Goal: Task Accomplishment & Management: Complete application form

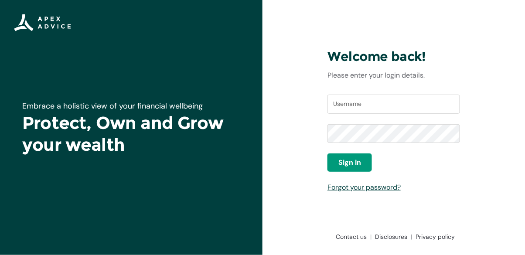
click at [189, 196] on div "Embrace a holistic view of your financial wellbeing Protect, Own and Grow your …" at bounding box center [262, 127] width 525 height 255
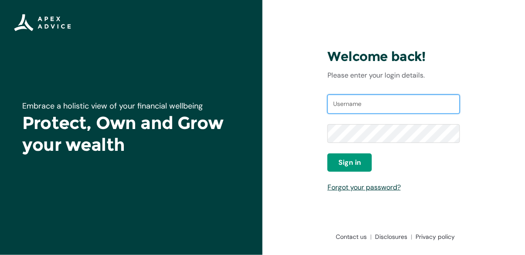
click at [359, 114] on input "Username" at bounding box center [394, 104] width 133 height 19
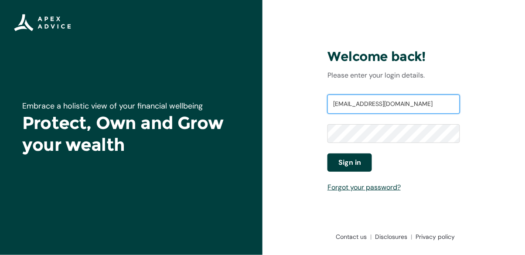
type input "rwgoneill@gmail.com"
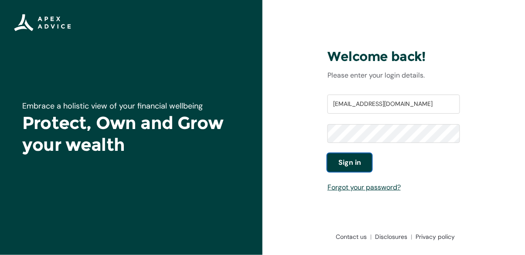
click at [350, 168] on span "Sign in" at bounding box center [349, 162] width 23 height 10
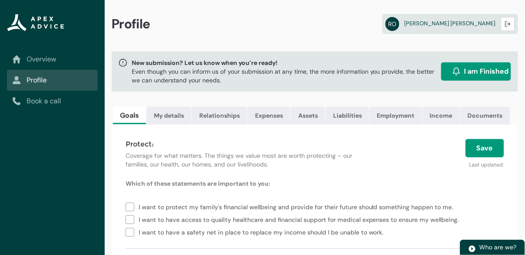
click at [326, 58] on div "New submission? Let us know when you’re ready! Even though you can inform us of…" at bounding box center [315, 71] width 407 height 40
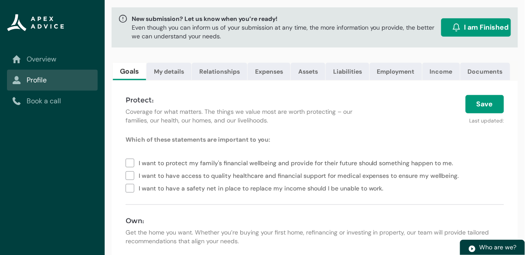
scroll to position [56, 0]
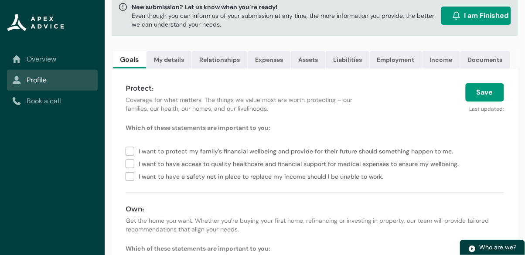
click at [126, 150] on label "I want to protect my family's financial wellbeing and provide for their future …" at bounding box center [292, 150] width 332 height 13
click at [131, 164] on label "I want to have access to quality healthcare and financial support for medical e…" at bounding box center [294, 163] width 337 height 13
click at [130, 175] on label "I want to have a safety net in place to replace my income should I be unable to…" at bounding box center [257, 176] width 262 height 13
type lightning-checkbox-group "I want to protect my family's financial wellbeing and provide for their future …"
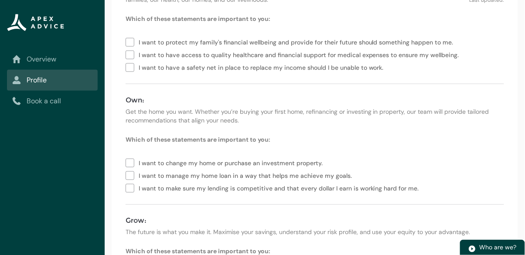
scroll to position [168, 0]
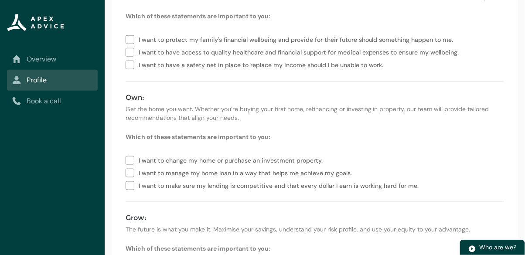
click at [131, 175] on label "I want to manage my home loan in a way that helps me achieve my goals." at bounding box center [241, 172] width 230 height 13
type lightning-checkbox-group "I want to manage my home loan in a way that helps me achieve my goals."
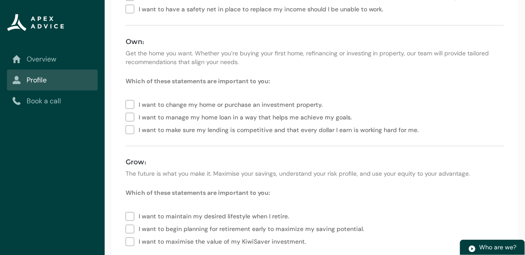
scroll to position [251, 0]
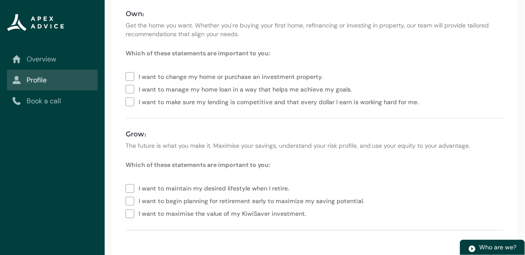
click at [133, 199] on label "I want to begin planning for retirement early to maximize my saving potential." at bounding box center [247, 201] width 242 height 13
click at [130, 213] on label "I want to maximise the value of my KiwiSaver investment." at bounding box center [218, 213] width 184 height 13
type lightning-checkbox-group "I want to begin planning for retirement early to maximize my saving potential.,…"
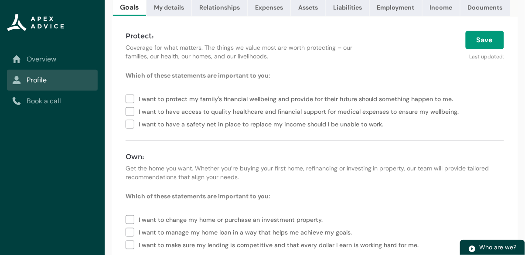
scroll to position [19, 0]
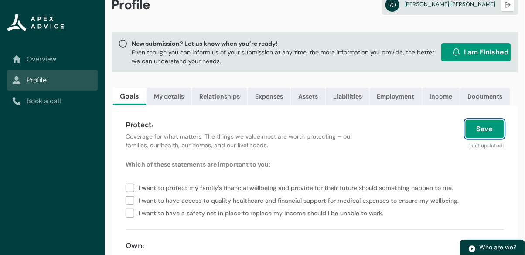
click at [487, 124] on button "Save" at bounding box center [485, 129] width 38 height 18
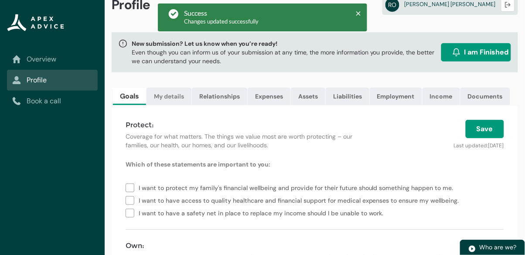
click at [166, 93] on link "My details" at bounding box center [169, 96] width 45 height 17
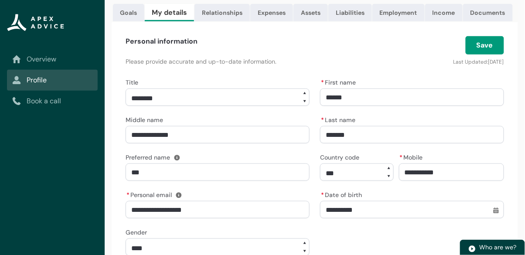
scroll to position [0, 0]
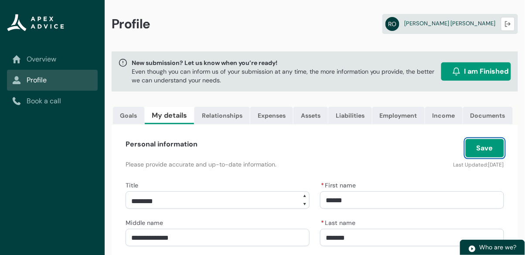
click at [487, 151] on button "Save" at bounding box center [485, 148] width 38 height 18
click at [272, 123] on link "Expenses" at bounding box center [271, 115] width 43 height 17
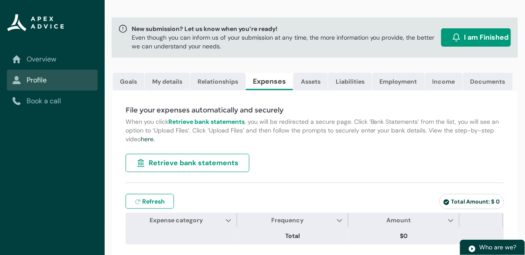
scroll to position [42, 0]
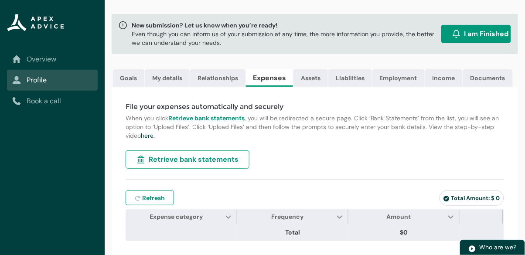
click at [195, 154] on span "Retrieve bank statements" at bounding box center [194, 159] width 90 height 10
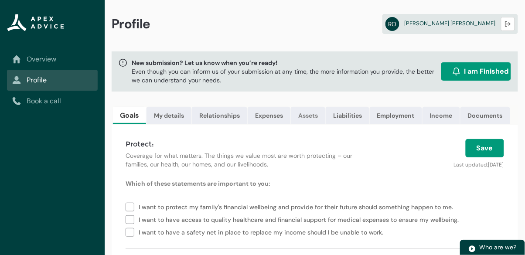
click at [313, 119] on link "Assets" at bounding box center [308, 115] width 34 height 17
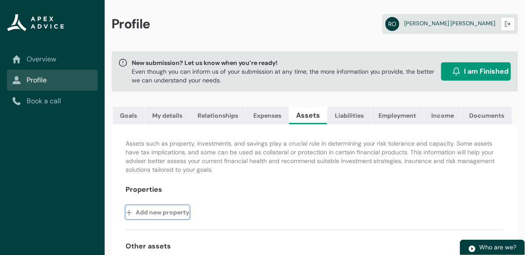
click at [180, 214] on button "Add new property" at bounding box center [158, 212] width 64 height 14
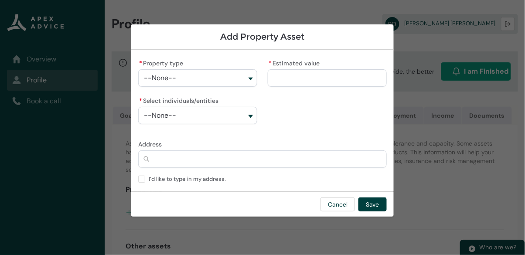
click at [182, 87] on button "--None--" at bounding box center [197, 77] width 119 height 17
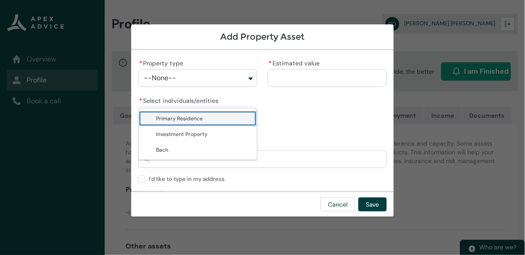
click at [202, 119] on span "Primary Residence" at bounding box center [204, 118] width 96 height 9
type lightning-combobox "Real Estate-Primary Residence"
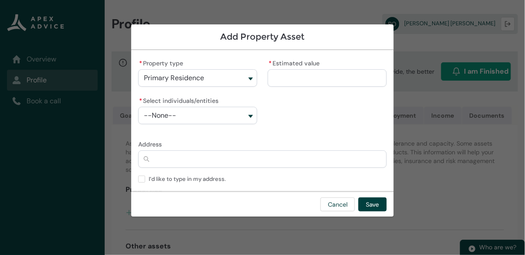
click at [293, 87] on input "* Estimated value" at bounding box center [327, 77] width 119 height 17
click at [213, 164] on input "Address" at bounding box center [262, 158] width 249 height 17
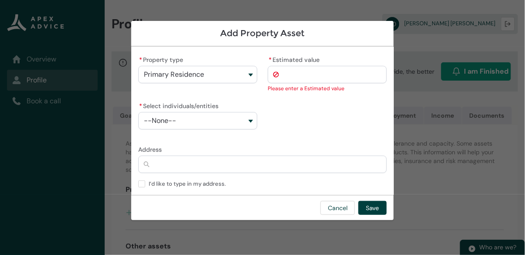
type lightning-primitive-input-simple "6"
type input "*"
type lightning-primitive-input-simple "60"
type input "**"
type lightning-primitive-input-simple "60B"
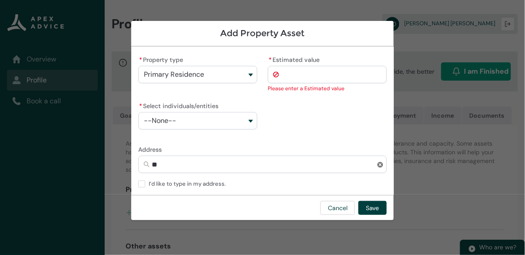
type input "***"
type lightning-primitive-input-simple "60B"
type input "***"
type lightning-primitive-input-simple "60B s"
type input "*****"
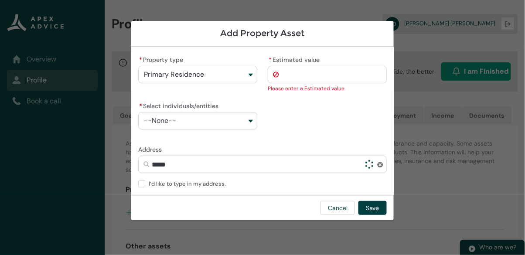
type lightning-primitive-input-simple "60B st"
type input "******"
type lightning-primitive-input-simple "60B sto"
type input "*******"
type lightning-primitive-input-simple "60B stonebrook"
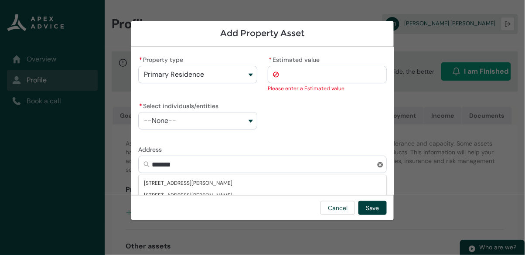
type input "**********"
type lightning-primitive-input-simple "60B stonebrook"
type input "**********"
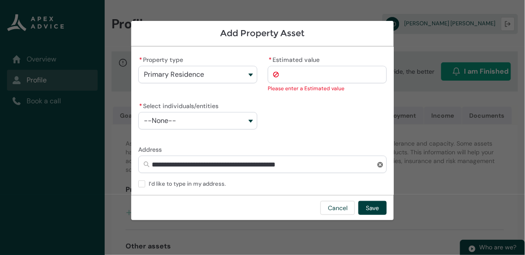
click at [191, 122] on button "--None--" at bounding box center [197, 120] width 119 height 17
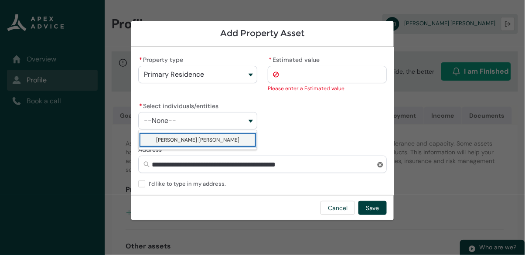
click at [201, 142] on span "[PERSON_NAME] [PERSON_NAME]" at bounding box center [197, 140] width 83 height 7
type lightning-combobox "001Q900000BOLt9IAH"
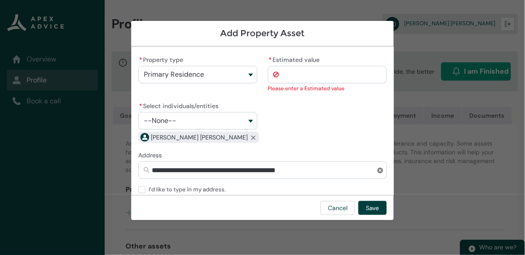
click at [311, 76] on input "* Estimated value" at bounding box center [327, 74] width 119 height 17
type lightning-primitive-input-simple "8"
type input "*"
type lightning-primitive-input-simple "82"
type input "**"
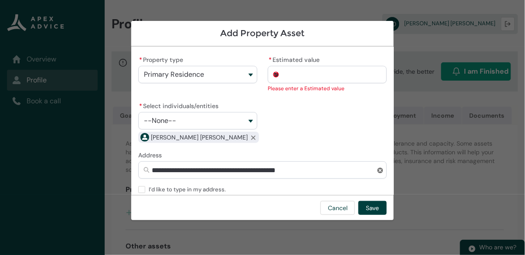
type lightning-primitive-input-simple "822"
type input "***"
type lightning-primitive-input-simple "8220"
type input "****"
type lightning-primitive-input-simple "82200"
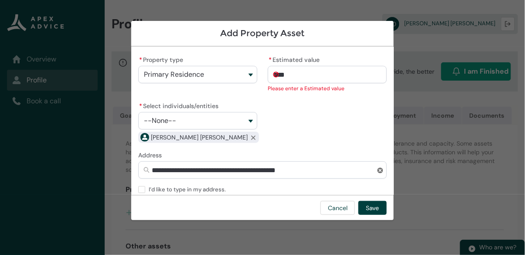
type input "*****"
type lightning-primitive-input-simple "822000"
click at [293, 141] on div "**********" at bounding box center [262, 121] width 263 height 148
type input "**********"
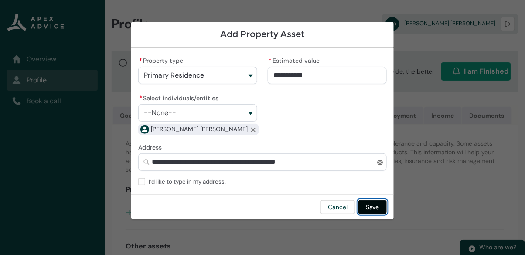
click at [375, 209] on button "Save" at bounding box center [373, 207] width 28 height 14
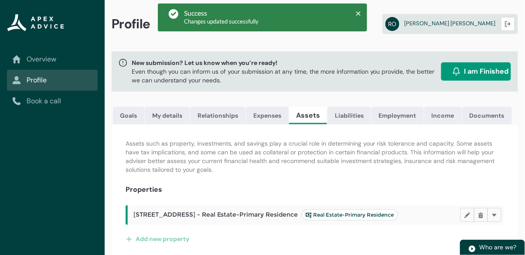
scroll to position [1, 0]
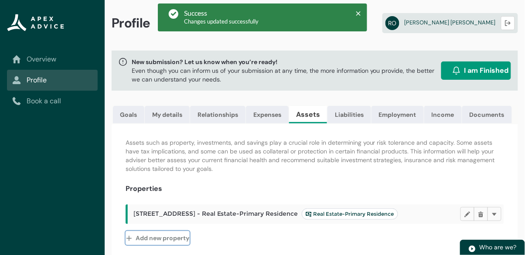
click at [171, 238] on button "Add new property" at bounding box center [158, 238] width 64 height 14
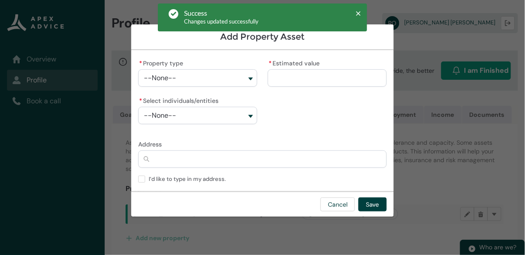
click at [201, 87] on button "--None--" at bounding box center [197, 77] width 119 height 17
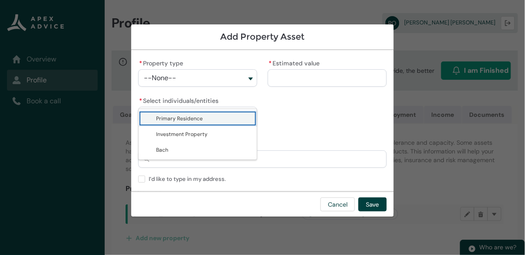
click at [183, 119] on span "Primary Residence" at bounding box center [179, 118] width 47 height 7
type lightning-combobox "Real Estate-Primary Residence"
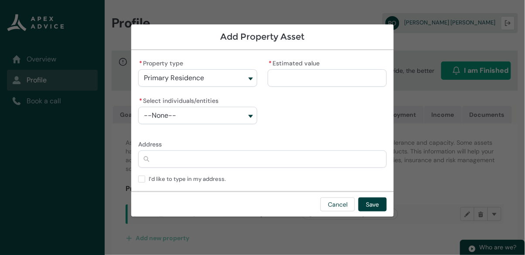
click at [280, 87] on input "* Estimated value" at bounding box center [327, 77] width 119 height 17
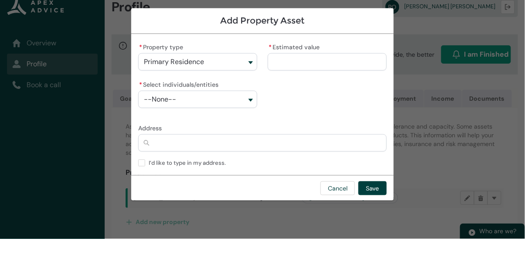
scroll to position [22, 0]
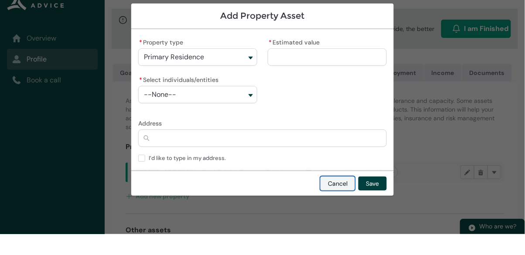
click at [335, 198] on div "Cancel Save" at bounding box center [262, 203] width 263 height 25
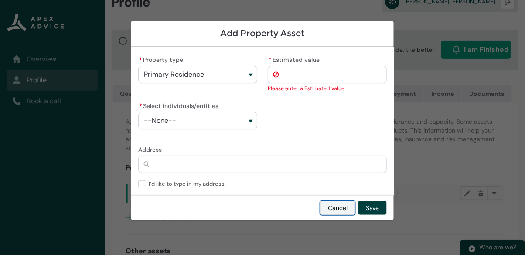
click at [349, 204] on button "Cancel" at bounding box center [338, 208] width 34 height 14
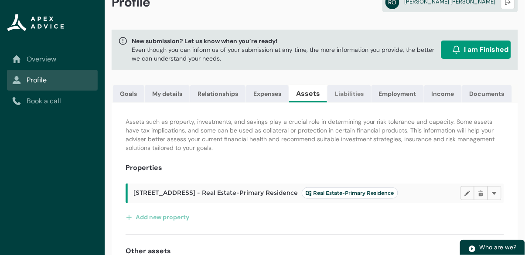
click at [353, 96] on link "Liabilities" at bounding box center [350, 93] width 44 height 17
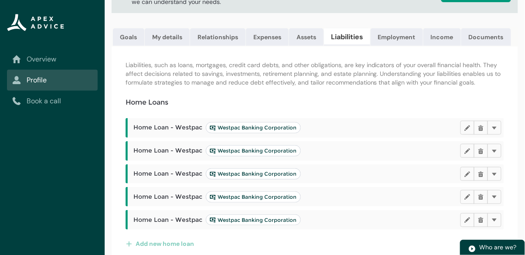
scroll to position [83, 0]
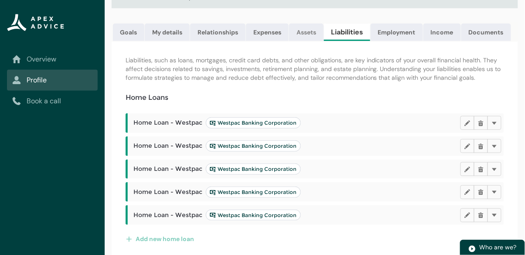
click at [314, 33] on link "Assets" at bounding box center [306, 32] width 34 height 17
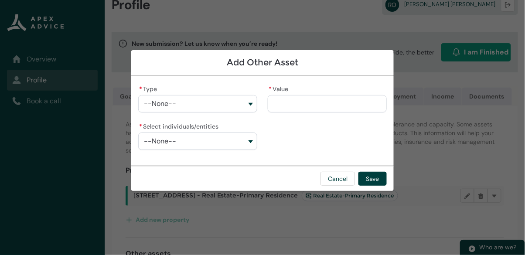
click at [182, 113] on button "--None--" at bounding box center [197, 103] width 119 height 17
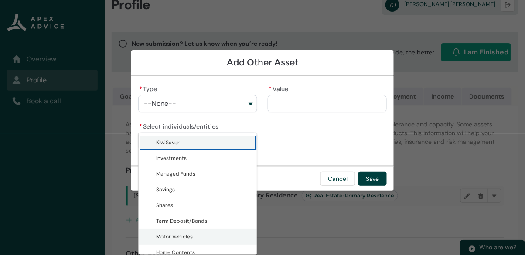
click at [198, 232] on span "Motor Vehicles" at bounding box center [204, 236] width 96 height 9
type lightning-combobox "Motor Vehicles"
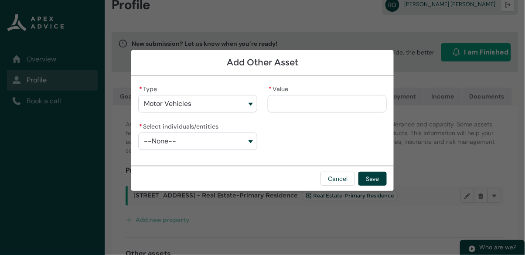
click at [302, 113] on input "* Value" at bounding box center [327, 103] width 119 height 17
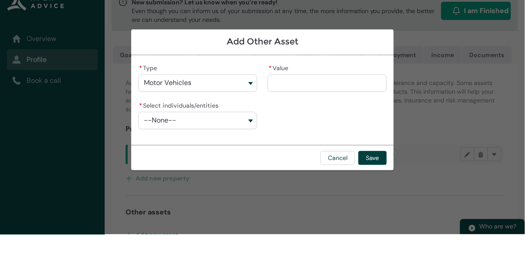
scroll to position [40, 0]
type lightning-primitive-input-simple "4"
type input "*"
type lightning-primitive-input-simple "40"
type input "**"
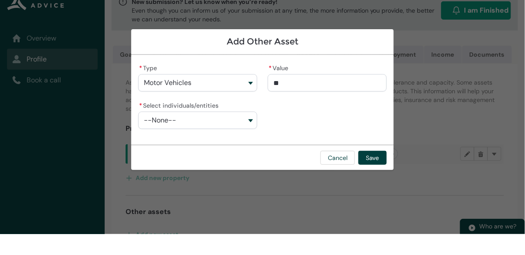
type lightning-primitive-input-simple "4"
type input "*"
type lightning-primitive-input-simple "3"
type input "*"
type lightning-primitive-input-simple "35"
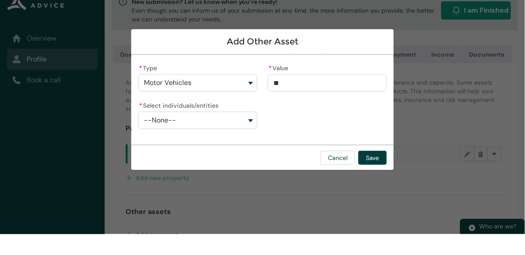
type input "***"
type lightning-primitive-input-simple "350"
type input "****"
type lightning-primitive-input-simple "3500"
type input "*****"
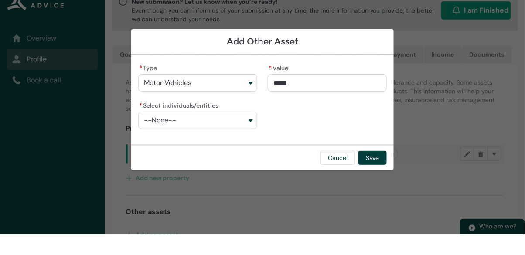
type lightning-primitive-input-simple "35000"
click at [206, 143] on button "--None--" at bounding box center [197, 141] width 119 height 17
type input "**********"
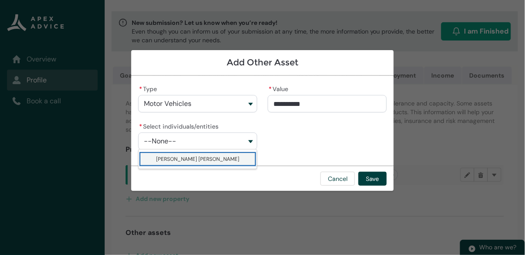
click at [193, 163] on span "[PERSON_NAME] [PERSON_NAME]" at bounding box center [204, 159] width 96 height 9
type lightning-combobox "001Q900000BOLt9IAH"
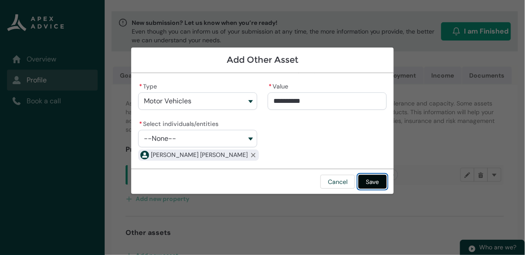
click at [372, 185] on button "Save" at bounding box center [373, 182] width 28 height 14
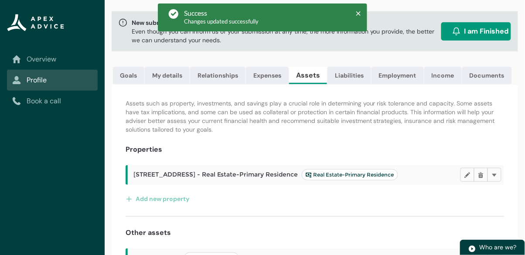
scroll to position [45, 0]
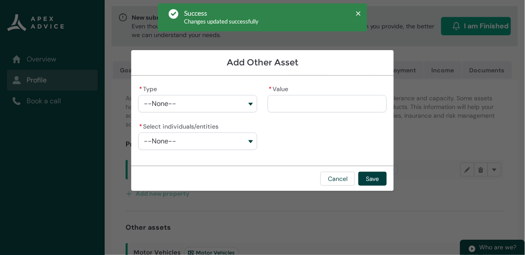
click at [175, 113] on button "--None--" at bounding box center [197, 103] width 119 height 17
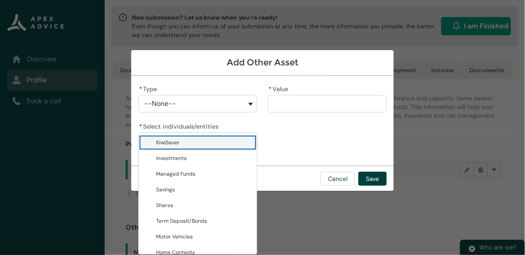
click at [186, 137] on lightning-base-combobox-item "KiwiSaver" at bounding box center [198, 143] width 118 height 16
type lightning-combobox "KiwiSaver"
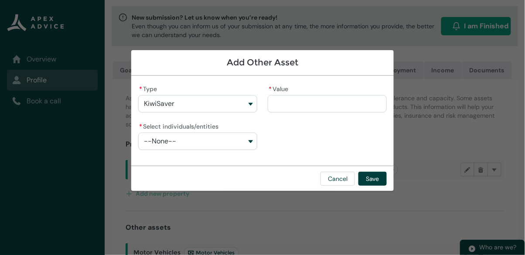
click at [207, 150] on button "--None--" at bounding box center [197, 141] width 119 height 17
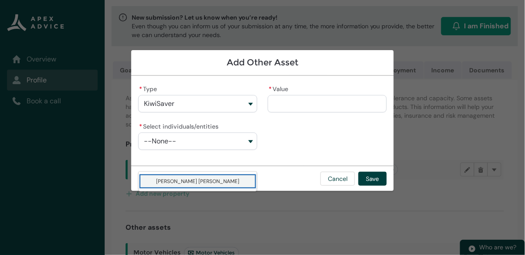
click at [204, 187] on lightning-base-combobox-item "[PERSON_NAME] [PERSON_NAME]" at bounding box center [198, 182] width 118 height 16
type lightning-combobox "001Q900000BOLt9IAH"
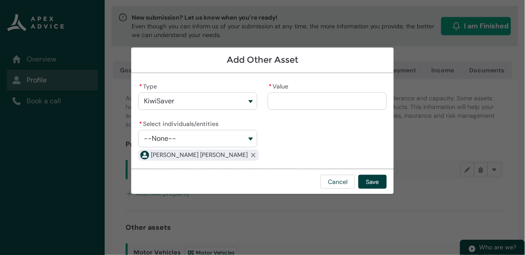
click at [296, 110] on input "* Value" at bounding box center [327, 100] width 119 height 17
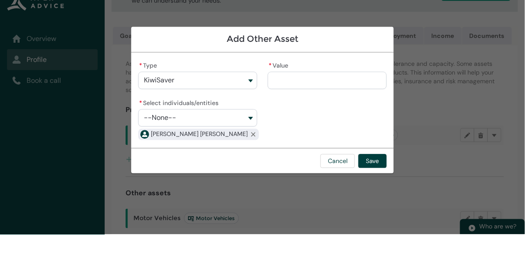
scroll to position [66, 0]
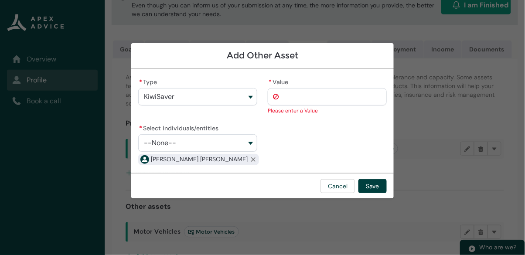
click at [309, 99] on input "* Value" at bounding box center [327, 96] width 119 height 17
paste input "*********"
type lightning-primitive-input-simple "74634.30"
click at [201, 142] on button "--None--" at bounding box center [197, 142] width 119 height 17
type input "**********"
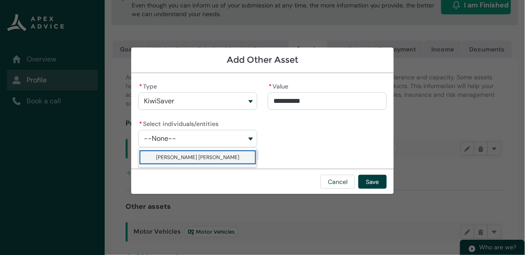
click at [194, 160] on span "[PERSON_NAME] [PERSON_NAME]" at bounding box center [197, 157] width 83 height 7
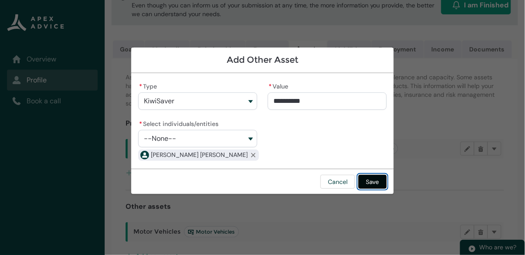
click at [375, 182] on button "Save" at bounding box center [373, 182] width 28 height 14
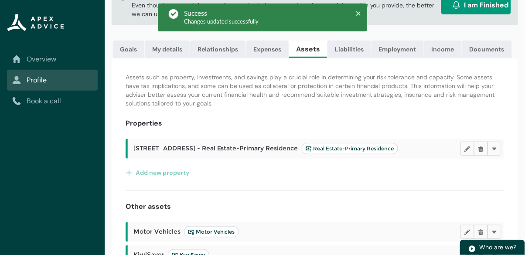
scroll to position [68, 0]
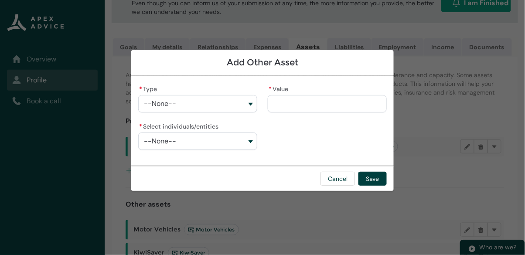
click at [167, 108] on span "--None--" at bounding box center [160, 104] width 32 height 8
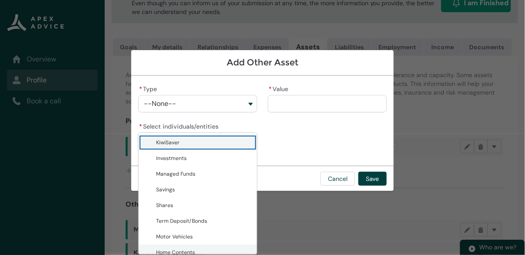
click at [205, 245] on lightning-base-combobox-item "Home Contents" at bounding box center [198, 253] width 118 height 16
type lightning-combobox "Home Contents"
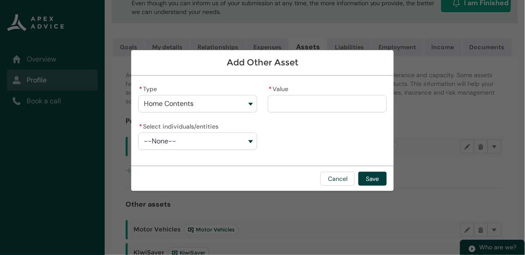
click at [293, 113] on input "* Value" at bounding box center [327, 103] width 119 height 17
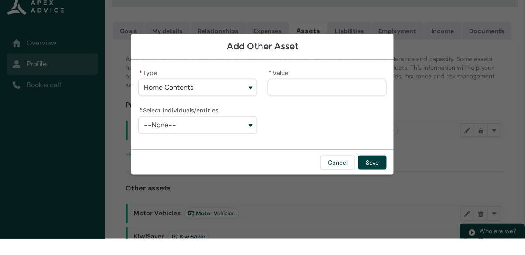
scroll to position [89, 0]
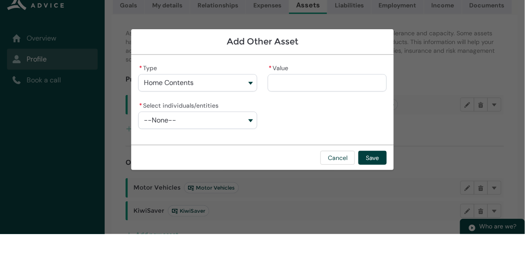
type lightning-primitive-input-simple "2"
type input "*"
type lightning-primitive-input-simple "20"
type input "***"
type lightning-primitive-input-simple "200"
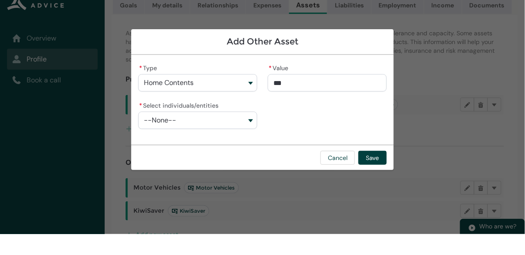
type input "****"
type lightning-primitive-input-simple "2000"
type input "*****"
type lightning-primitive-input-simple "20000"
click at [208, 141] on button "--None--" at bounding box center [197, 141] width 119 height 17
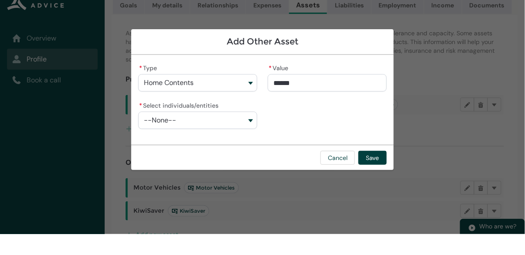
type input "**********"
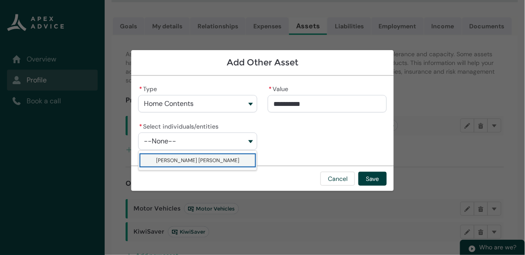
click at [192, 168] on lightning-base-combobox-item "[PERSON_NAME] [PERSON_NAME]" at bounding box center [198, 161] width 118 height 16
type lightning-combobox "001Q900000BOLt9IAH"
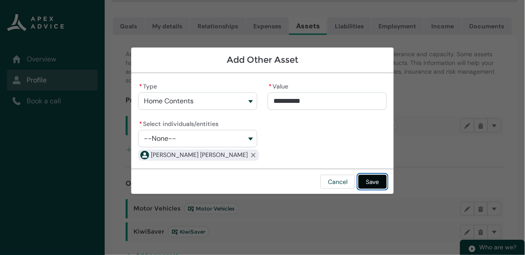
click at [366, 184] on button "Save" at bounding box center [373, 182] width 28 height 14
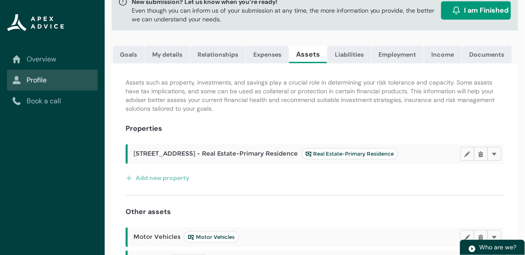
scroll to position [0, 0]
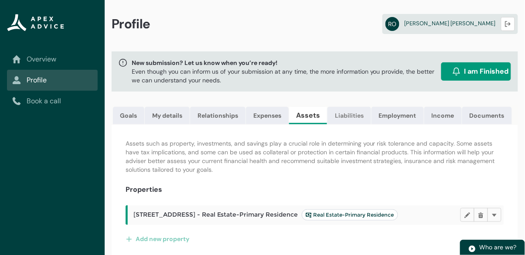
click at [346, 116] on link "Liabilities" at bounding box center [350, 115] width 44 height 17
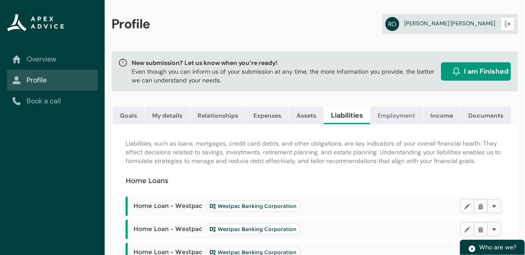
click at [397, 113] on link "Employment" at bounding box center [397, 115] width 52 height 17
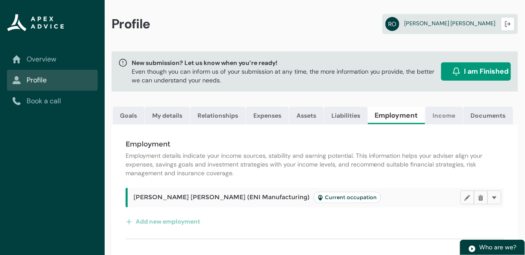
click at [448, 118] on link "Income" at bounding box center [445, 115] width 38 height 17
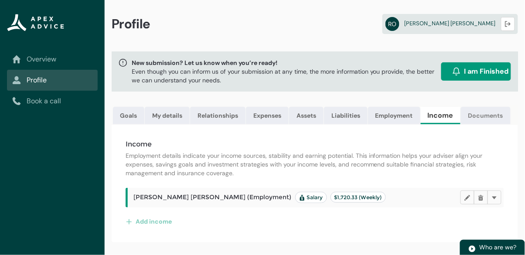
click at [484, 115] on link "Documents" at bounding box center [486, 115] width 50 height 17
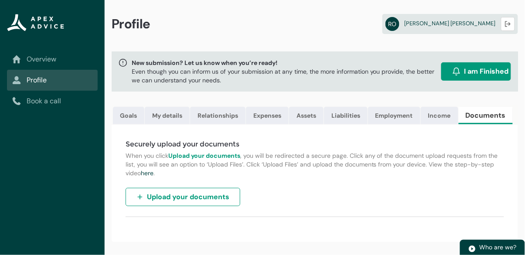
click at [471, 74] on span "I am Finished" at bounding box center [487, 71] width 44 height 10
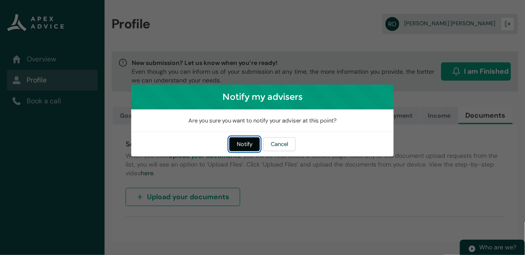
click at [242, 151] on button "Notify" at bounding box center [244, 144] width 31 height 14
